Goal: Task Accomplishment & Management: Use online tool/utility

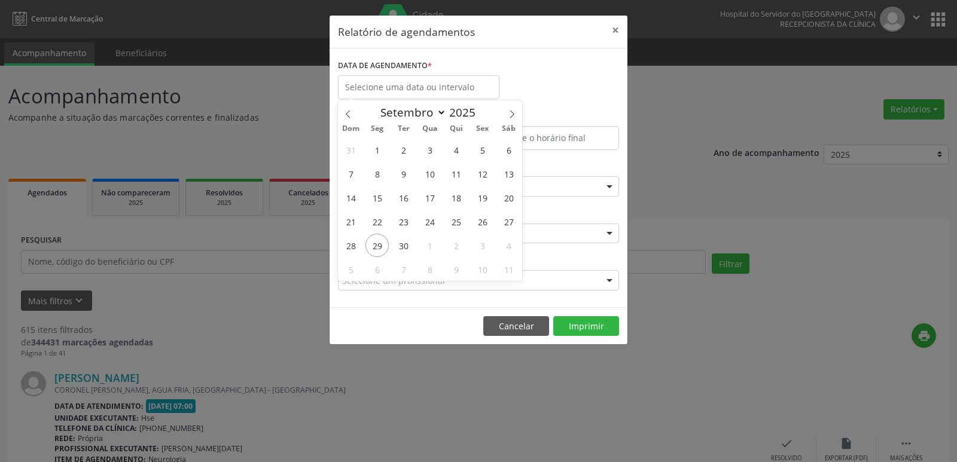
select select "8"
click at [375, 252] on span "29" at bounding box center [376, 245] width 23 height 23
type input "[DATE]"
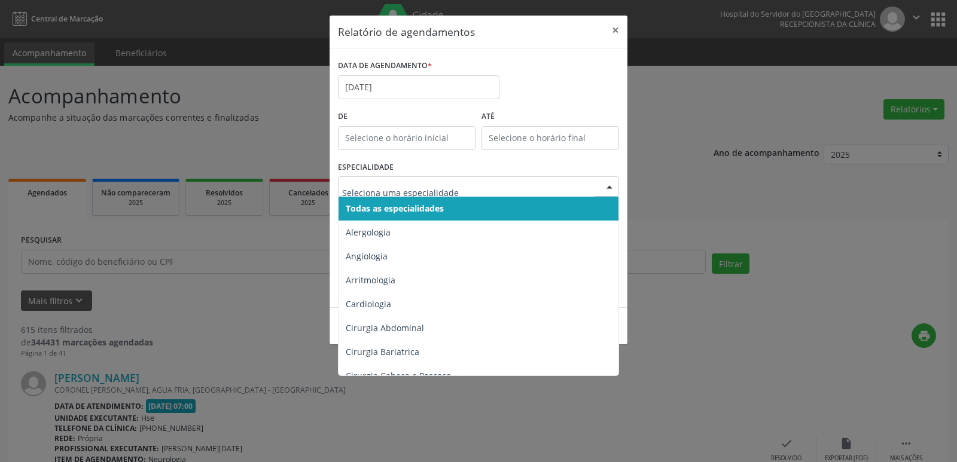
click at [404, 203] on span "Todas as especialidades" at bounding box center [395, 208] width 98 height 11
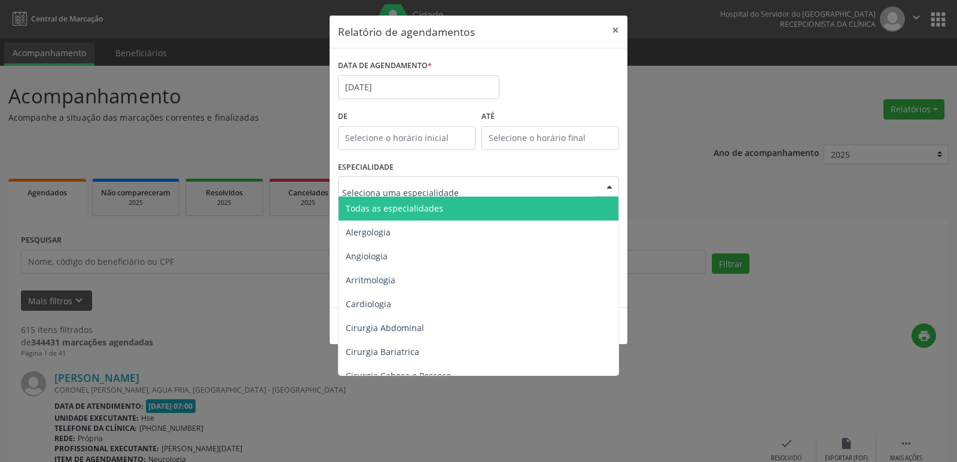
click at [414, 204] on span "Todas as especialidades" at bounding box center [394, 208] width 97 height 11
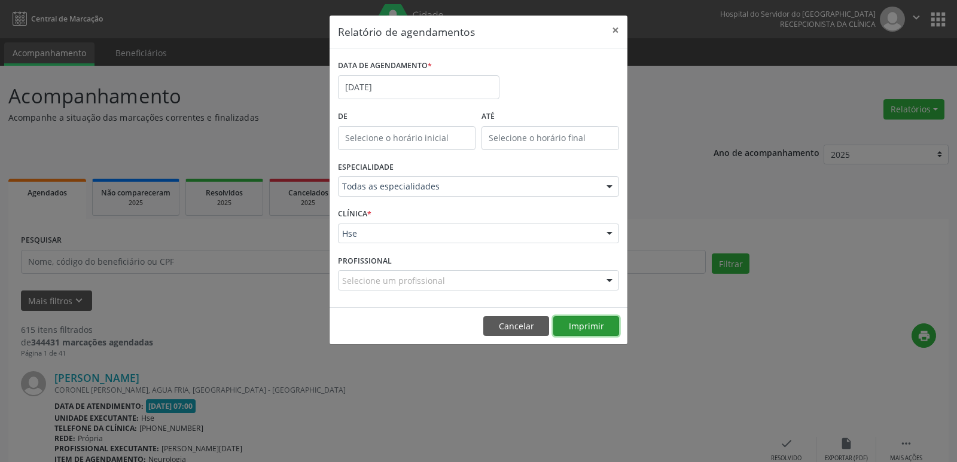
click at [575, 319] on button "Imprimir" at bounding box center [586, 326] width 66 height 20
click at [385, 291] on div "PROFISSIONAL Selecione um profissional Nenhum resultado encontrado para: " " Nã…" at bounding box center [478, 275] width 287 height 47
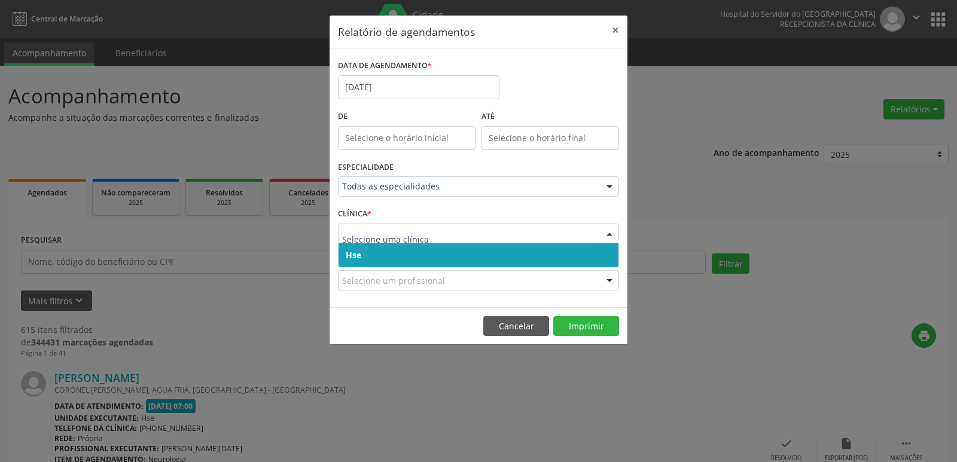
click at [370, 248] on span "Hse" at bounding box center [479, 255] width 280 height 24
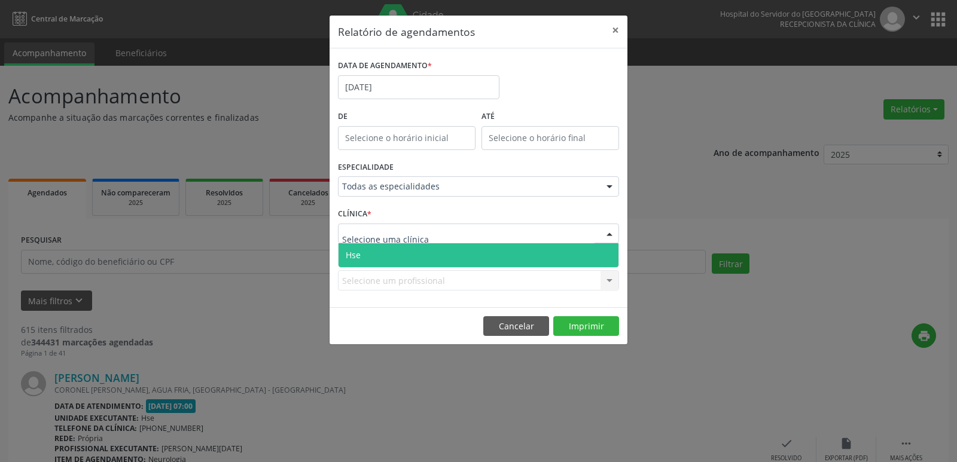
click at [369, 249] on span "Hse" at bounding box center [479, 255] width 280 height 24
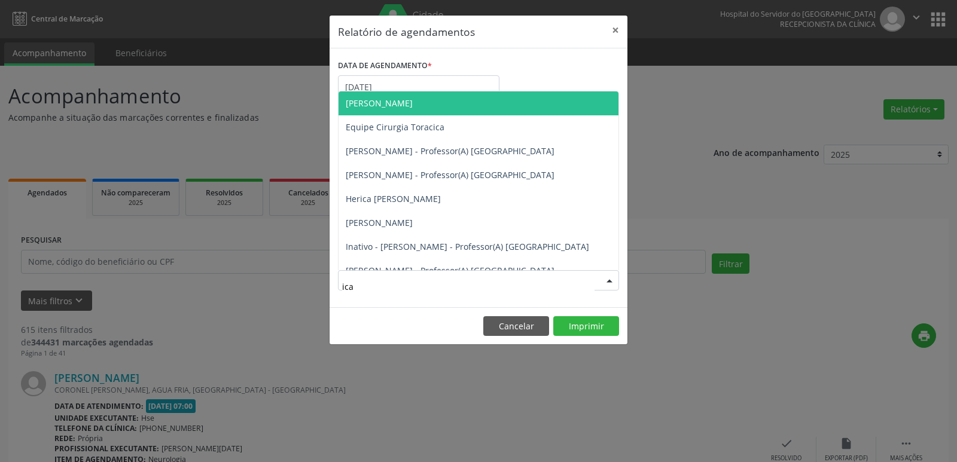
type input "icar"
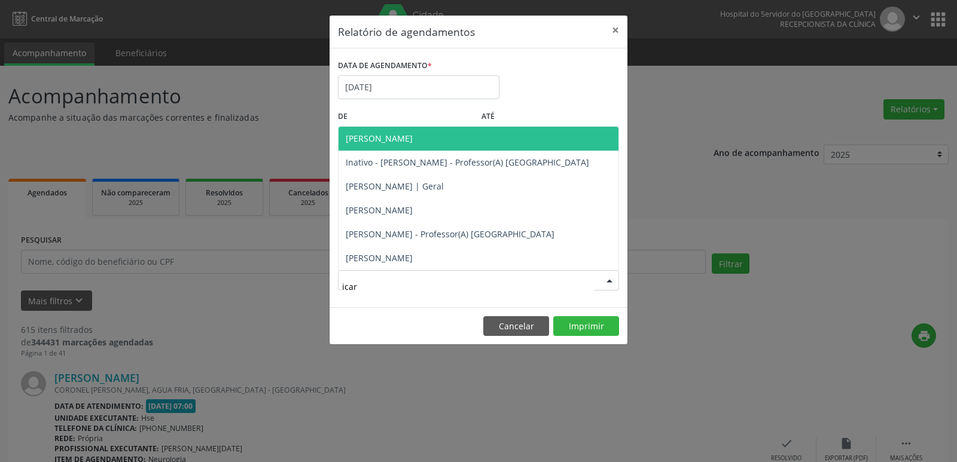
click at [386, 148] on span "[PERSON_NAME]" at bounding box center [479, 139] width 280 height 24
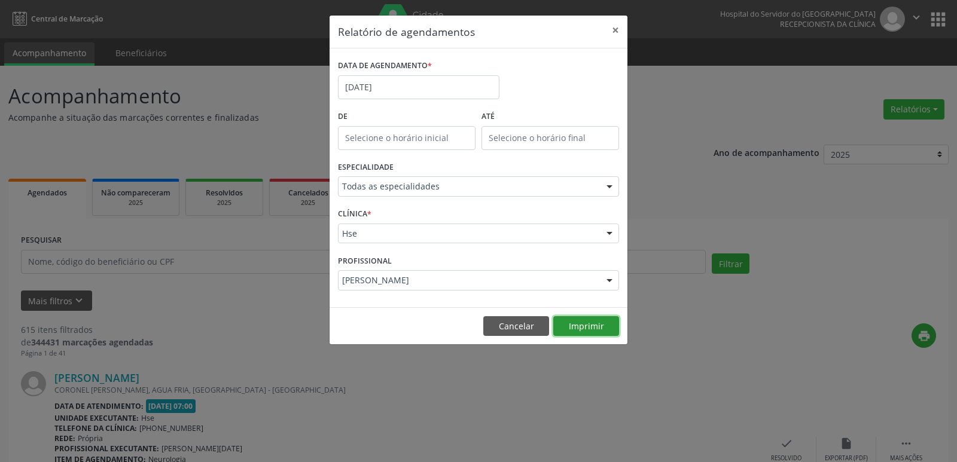
click at [576, 325] on button "Imprimir" at bounding box center [586, 326] width 66 height 20
